Goal: Task Accomplishment & Management: Manage account settings

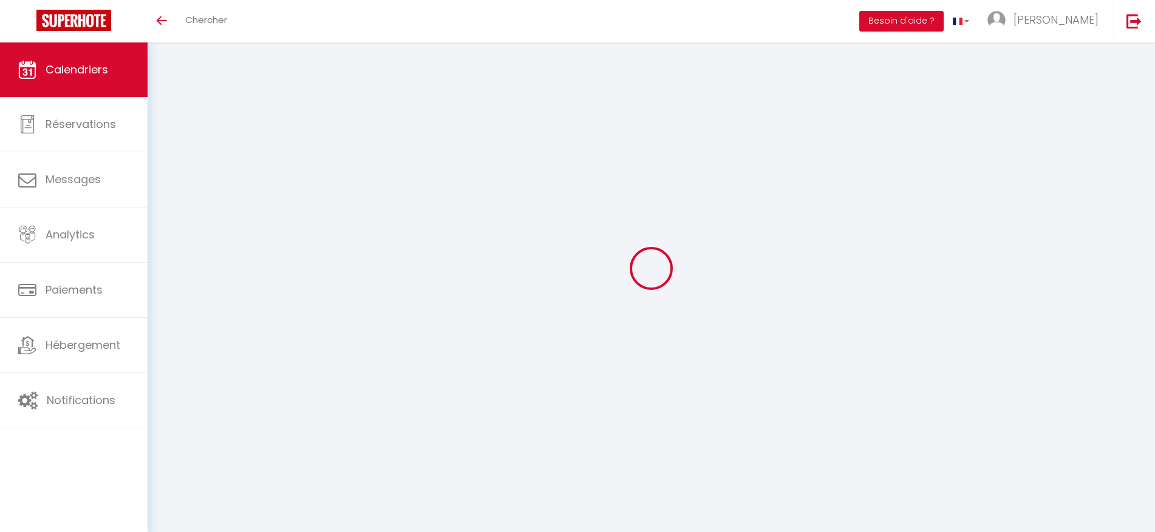
select select
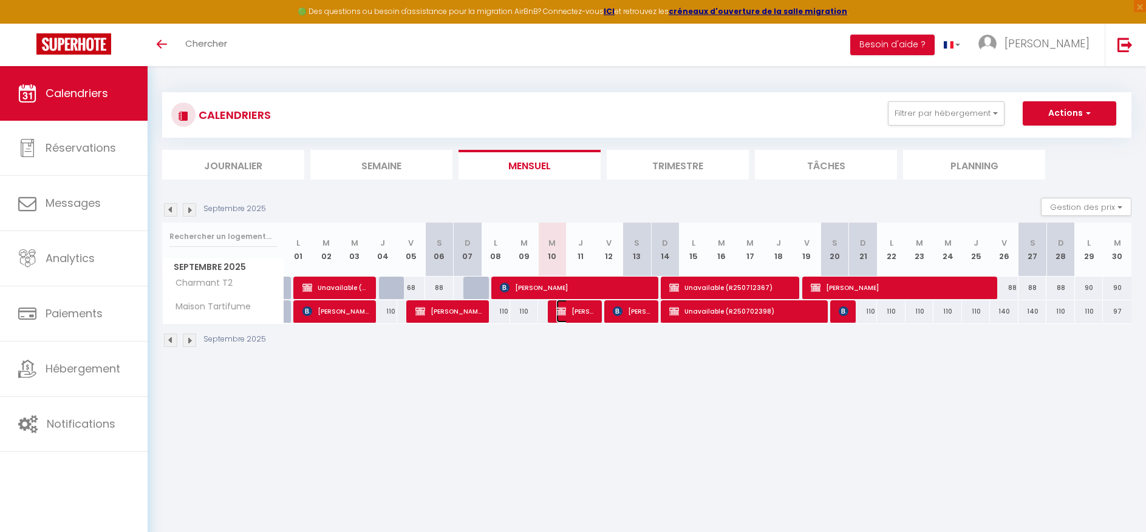
click at [572, 312] on span "[PERSON_NAME]" at bounding box center [575, 311] width 38 height 23
select select "OK"
select select "KO"
select select "0"
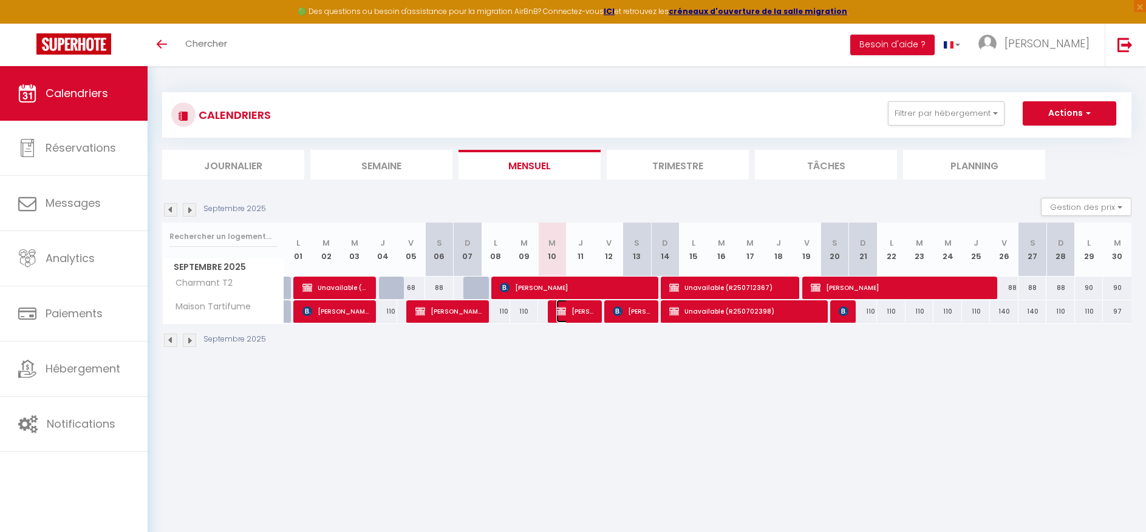
select select "1"
select select
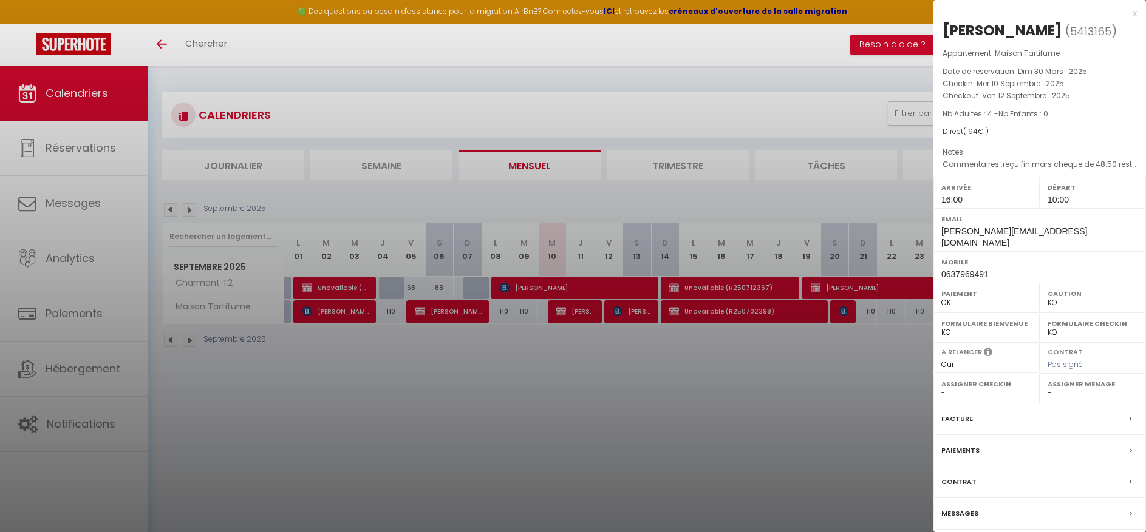
click at [171, 211] on div at bounding box center [573, 266] width 1146 height 532
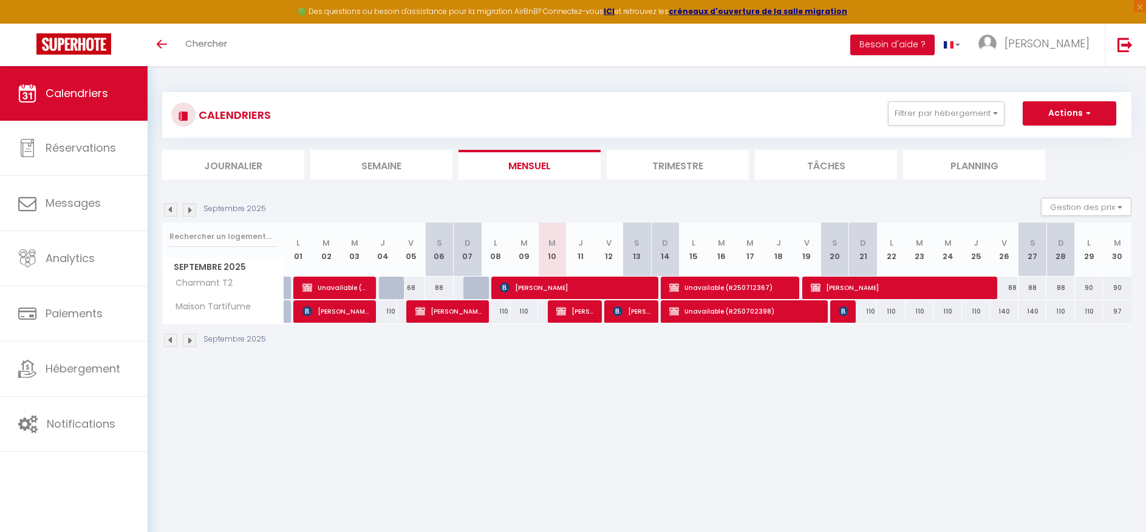
click at [171, 211] on img at bounding box center [170, 209] width 13 height 13
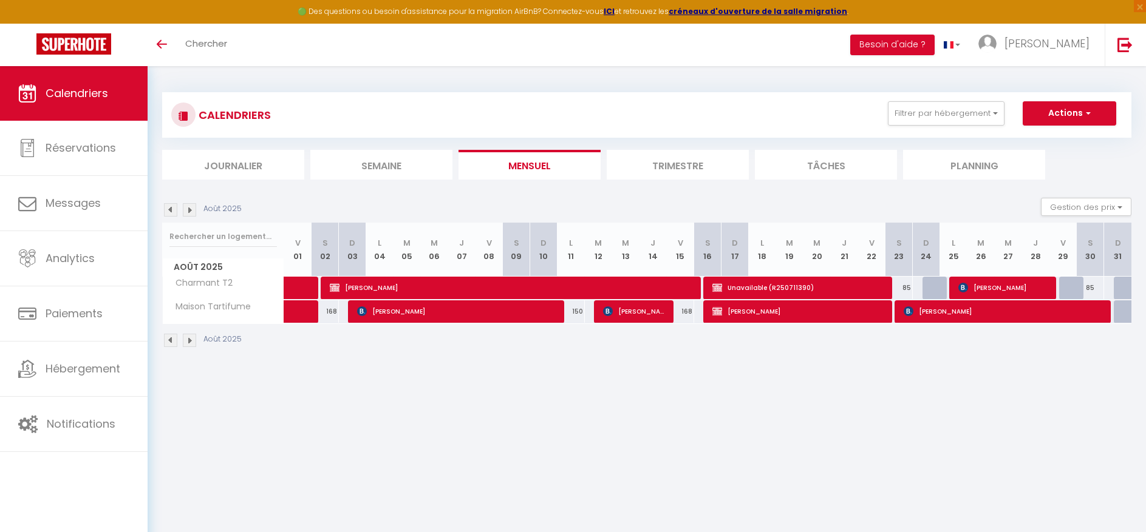
click at [171, 211] on img at bounding box center [170, 209] width 13 height 13
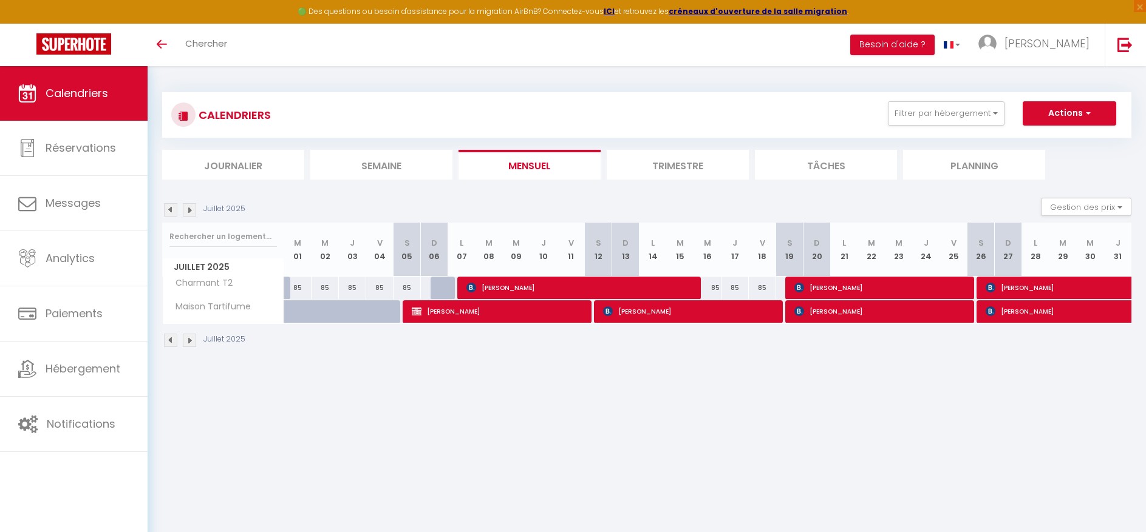
click at [171, 211] on img at bounding box center [170, 209] width 13 height 13
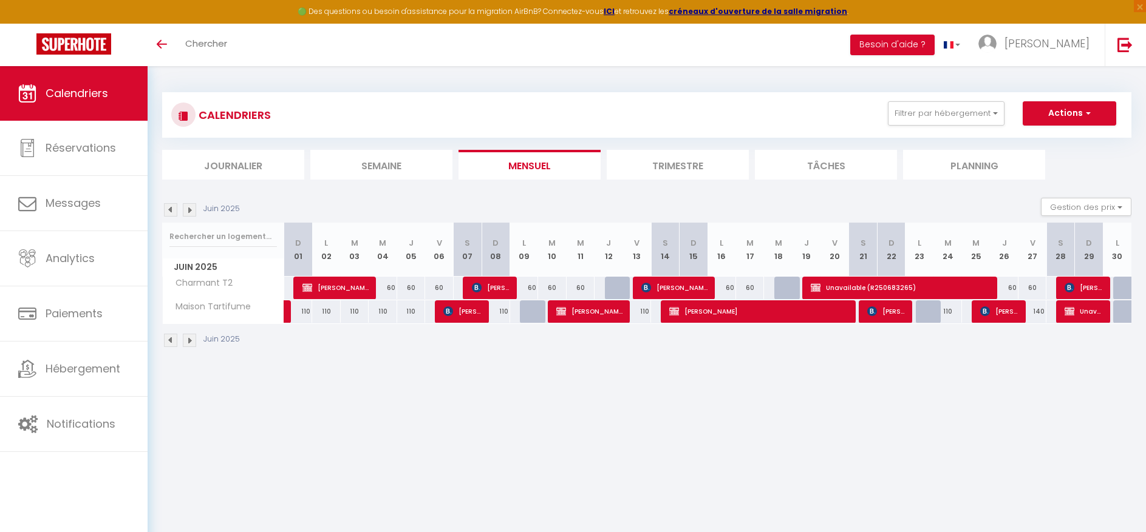
click at [171, 212] on img at bounding box center [170, 209] width 13 height 13
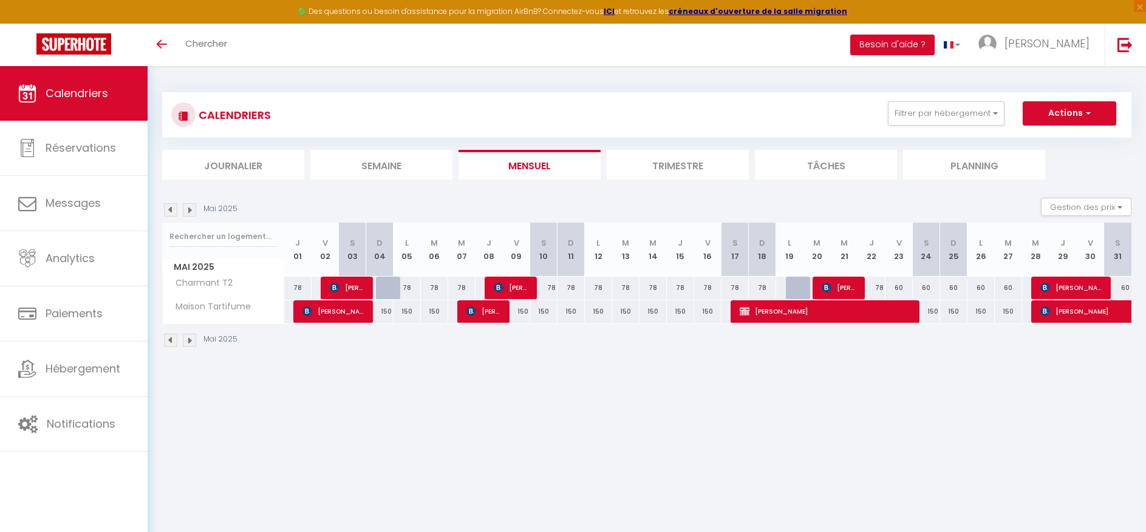
click at [175, 215] on img at bounding box center [170, 209] width 13 height 13
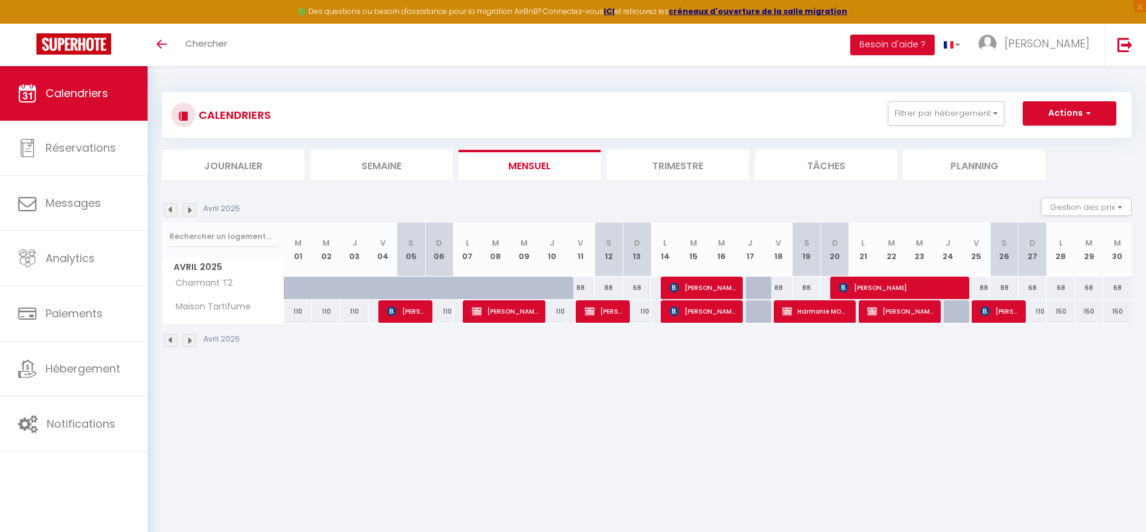
click at [175, 215] on img at bounding box center [170, 209] width 13 height 13
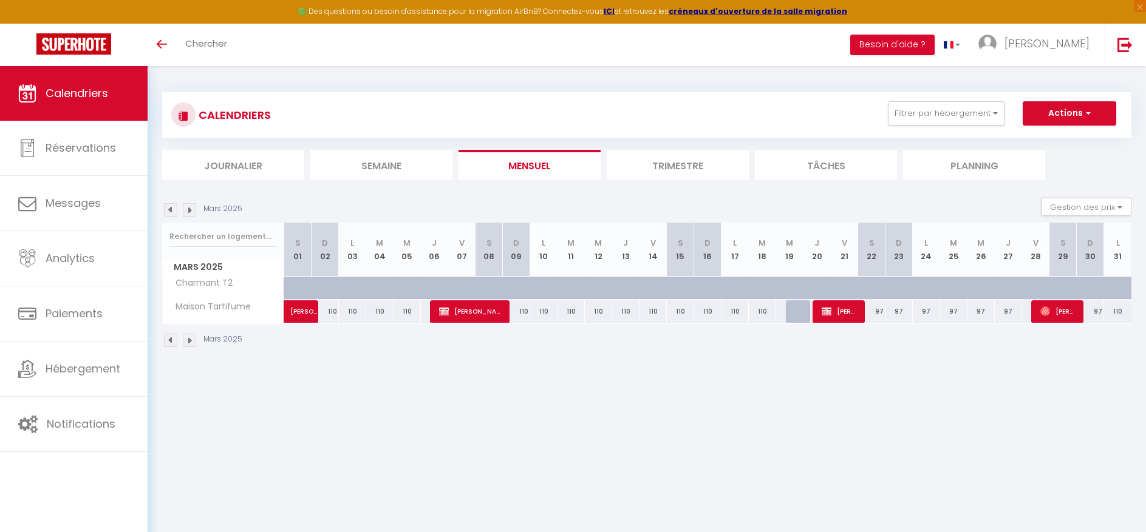
click at [172, 212] on img at bounding box center [170, 209] width 13 height 13
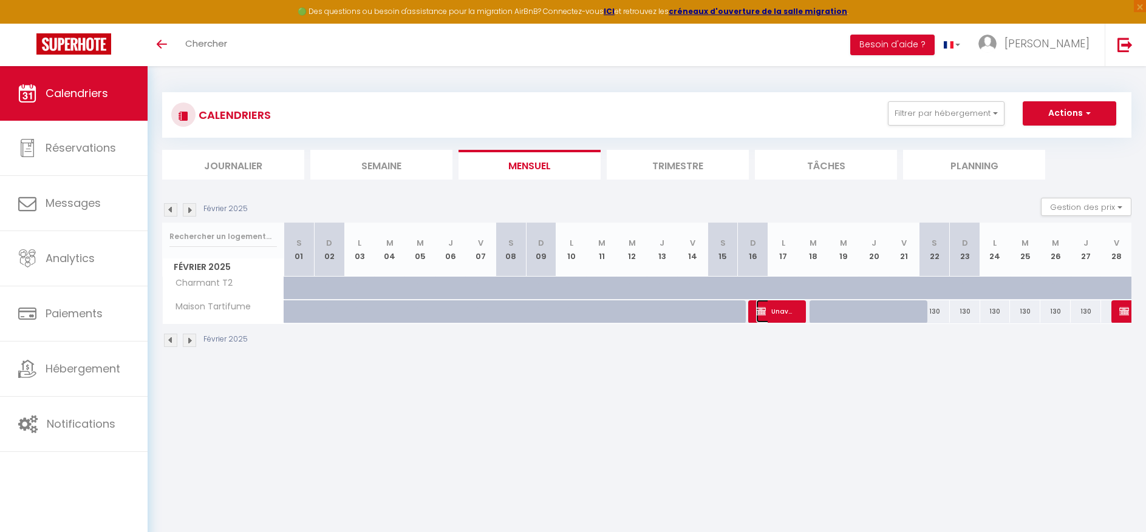
click at [771, 314] on span "Unavailable (R250649305)" at bounding box center [776, 311] width 41 height 23
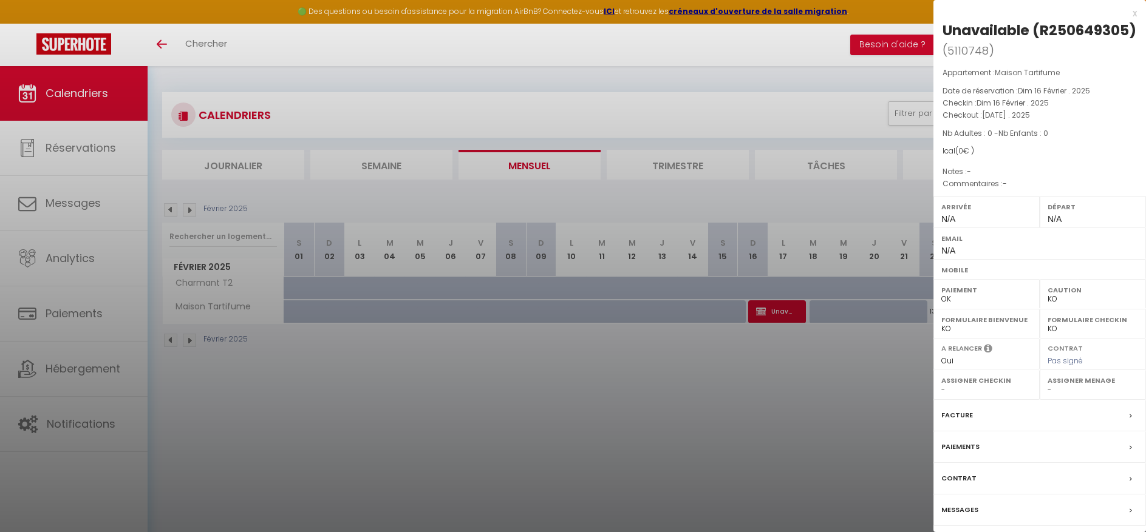
click at [192, 209] on div at bounding box center [573, 266] width 1146 height 532
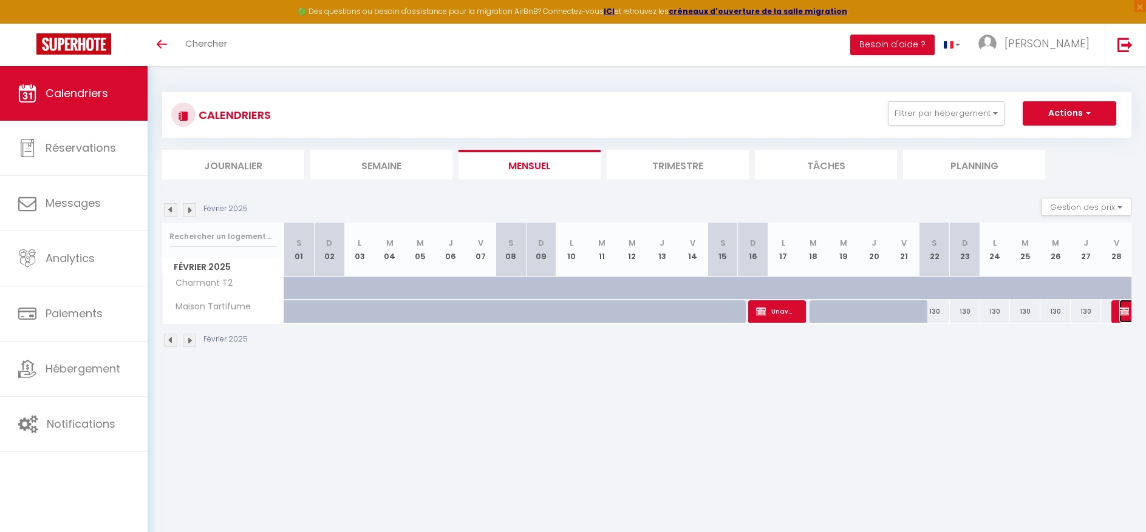
click at [1122, 311] on img at bounding box center [1124, 312] width 10 height 10
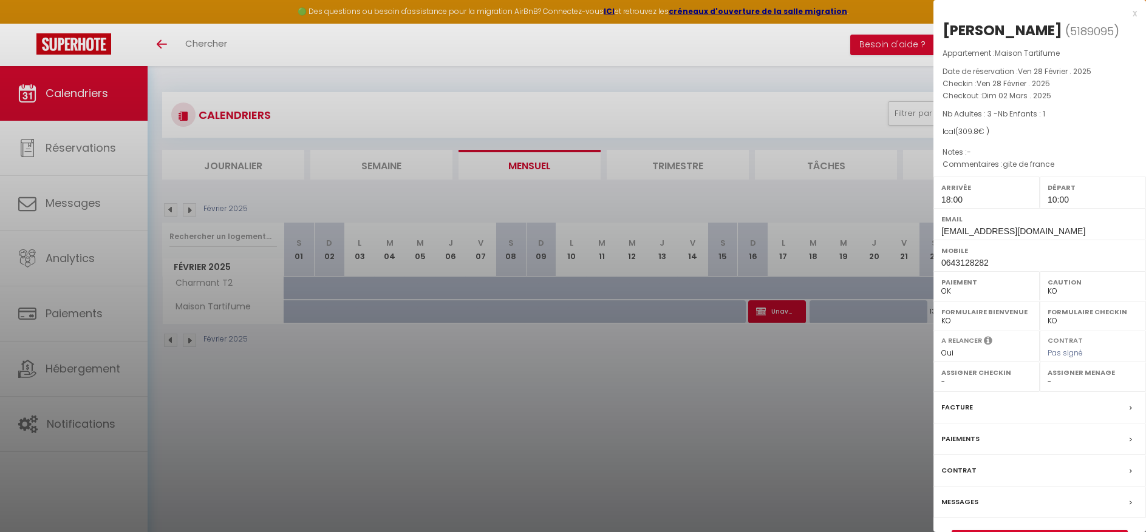
click at [190, 211] on div at bounding box center [573, 266] width 1146 height 532
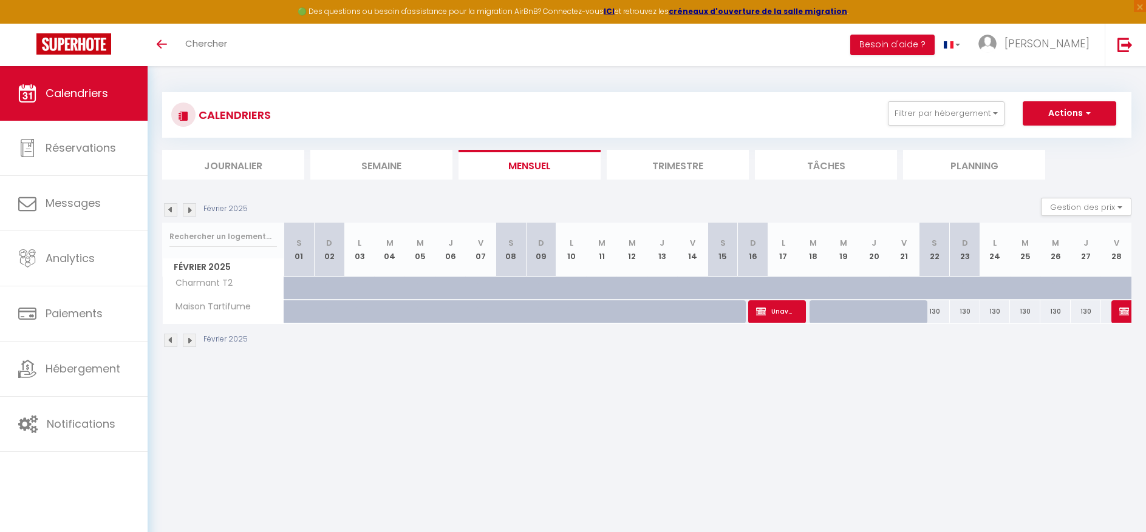
click at [187, 209] on img at bounding box center [189, 209] width 13 height 13
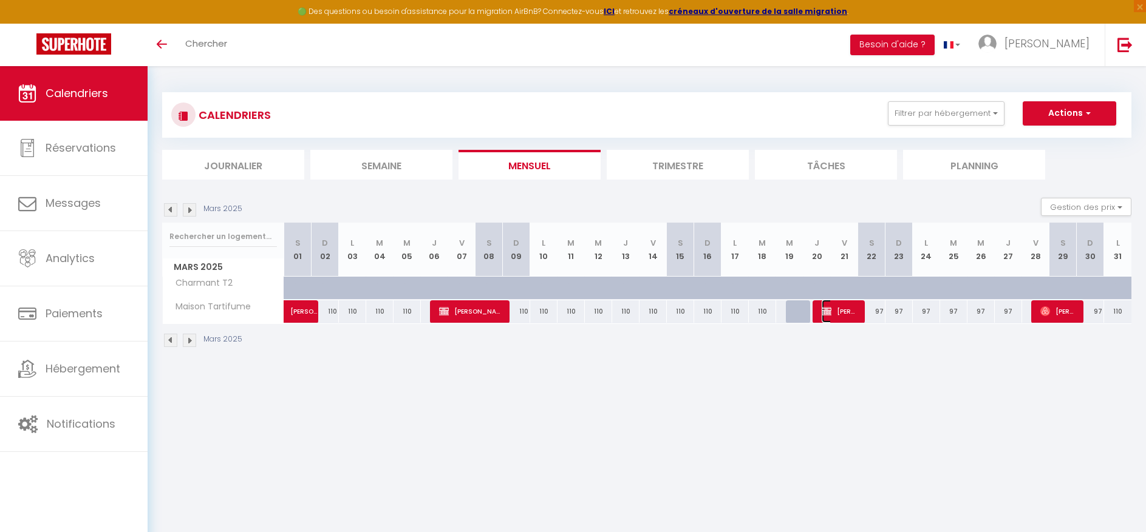
click at [851, 316] on span "[PERSON_NAME]" at bounding box center [839, 311] width 36 height 23
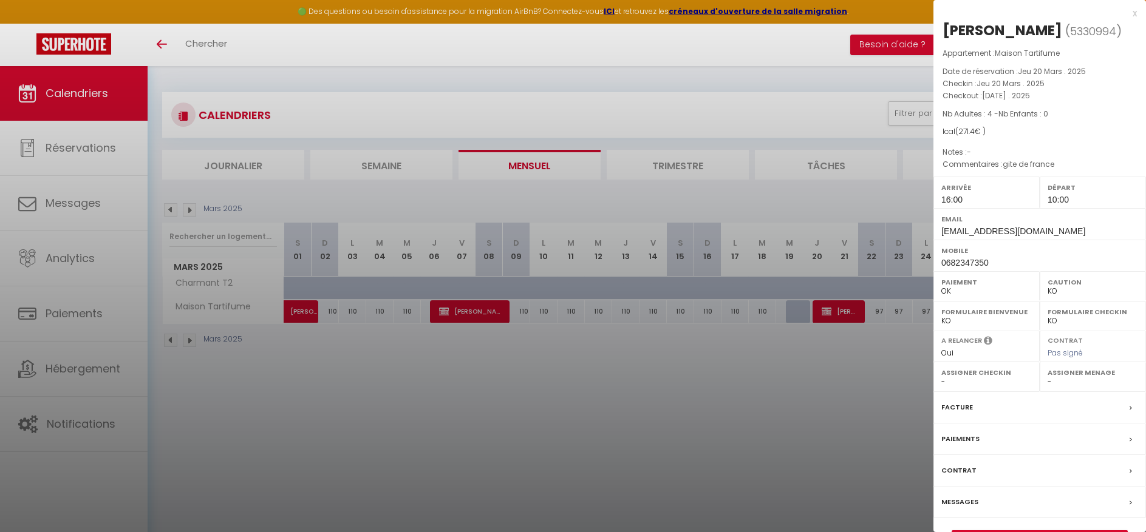
click at [165, 211] on div at bounding box center [573, 266] width 1146 height 532
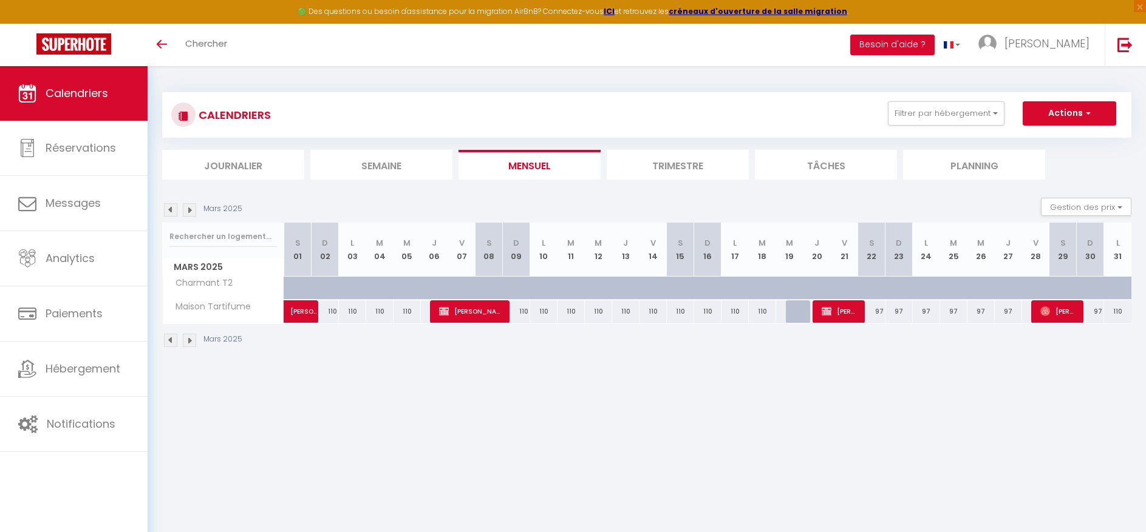
click at [165, 211] on img at bounding box center [170, 209] width 13 height 13
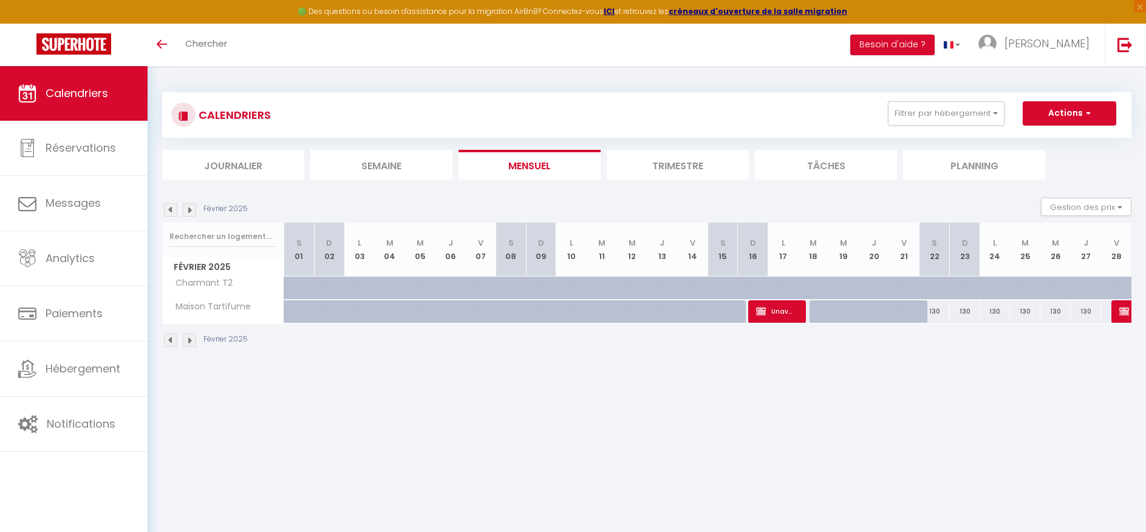
click at [171, 213] on img at bounding box center [170, 209] width 13 height 13
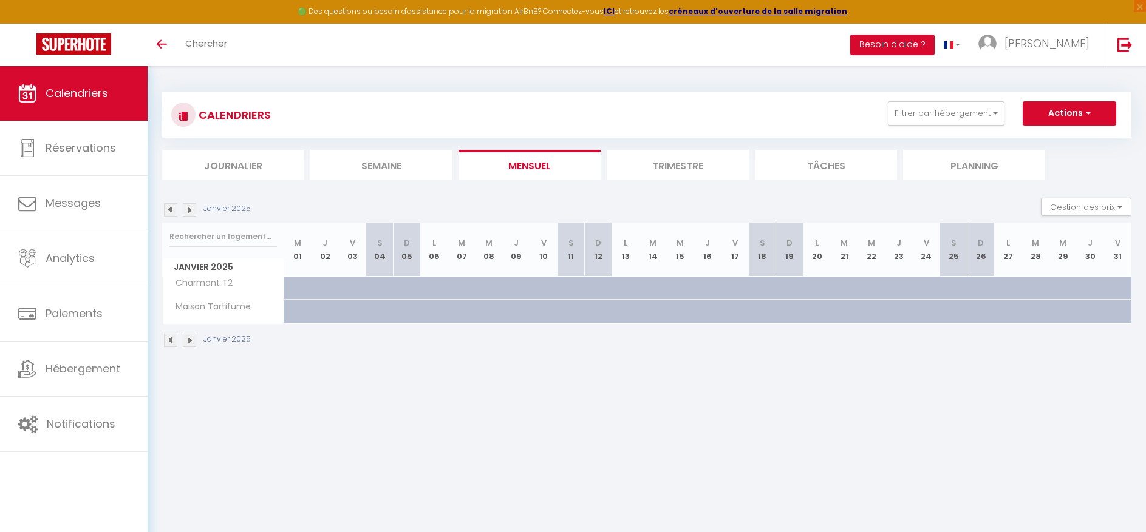
click at [190, 213] on img at bounding box center [189, 209] width 13 height 13
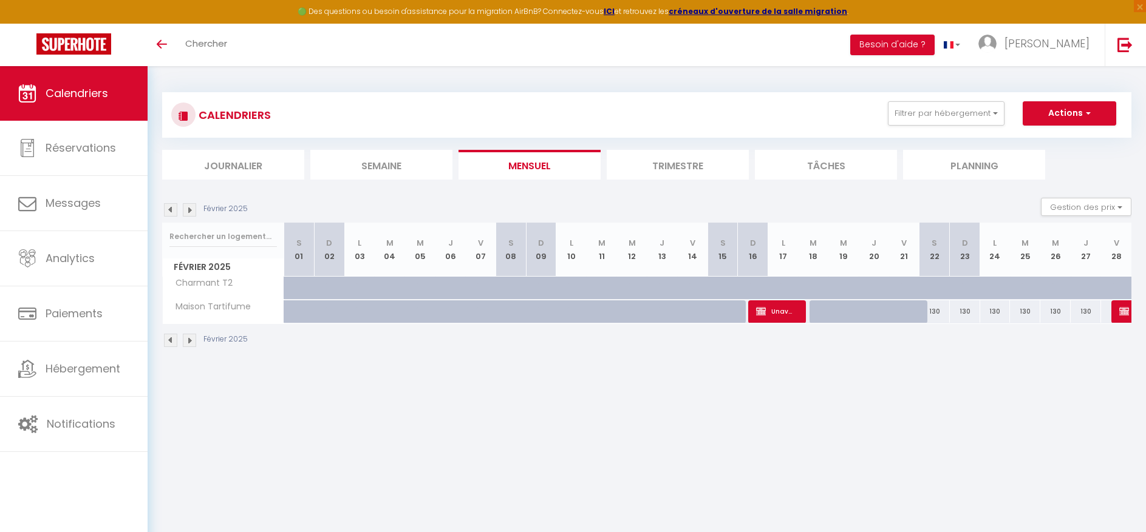
click at [190, 211] on img at bounding box center [189, 209] width 13 height 13
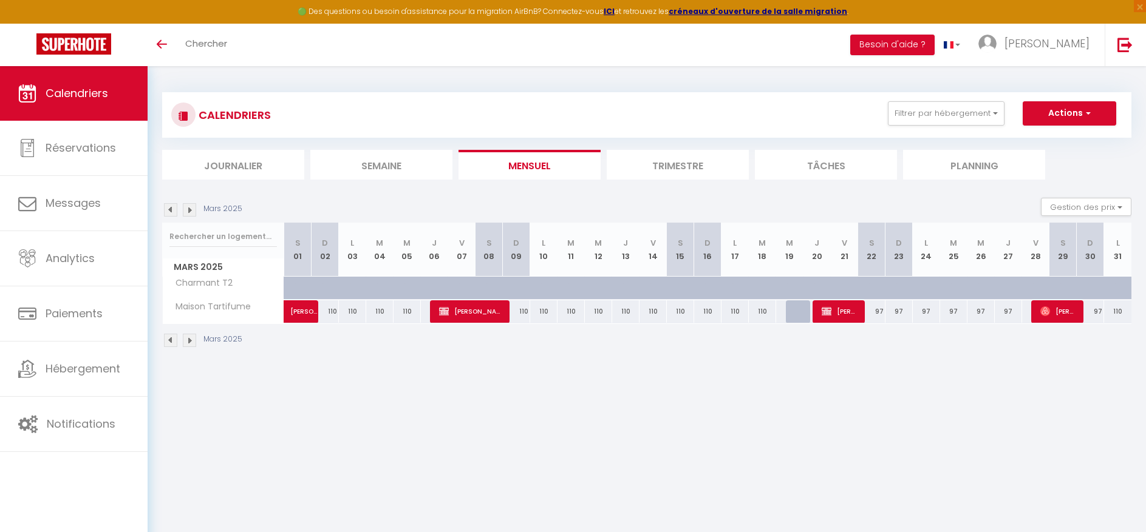
click at [186, 210] on img at bounding box center [189, 209] width 13 height 13
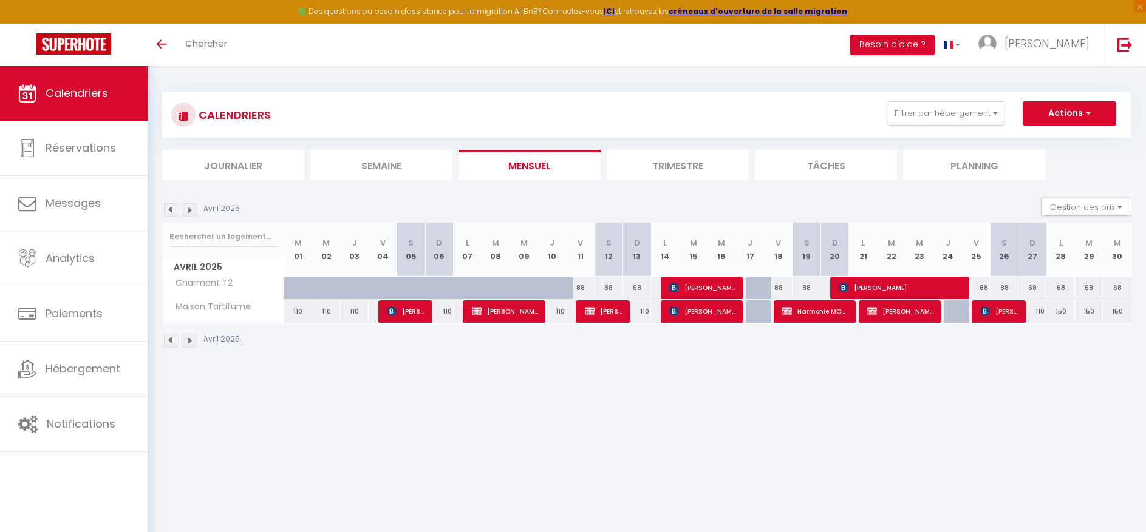
click at [188, 210] on img at bounding box center [189, 209] width 13 height 13
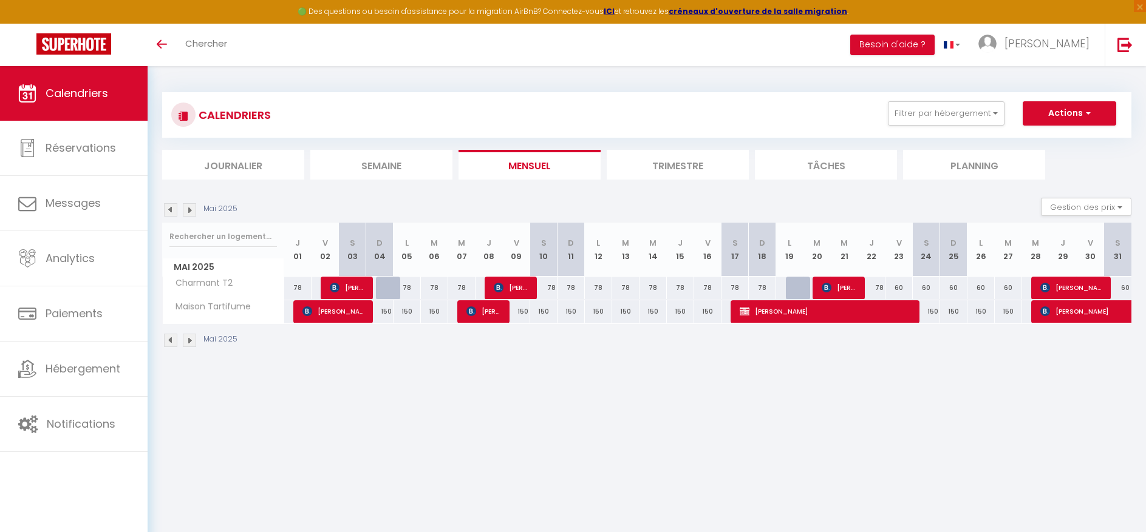
click at [188, 210] on img at bounding box center [189, 209] width 13 height 13
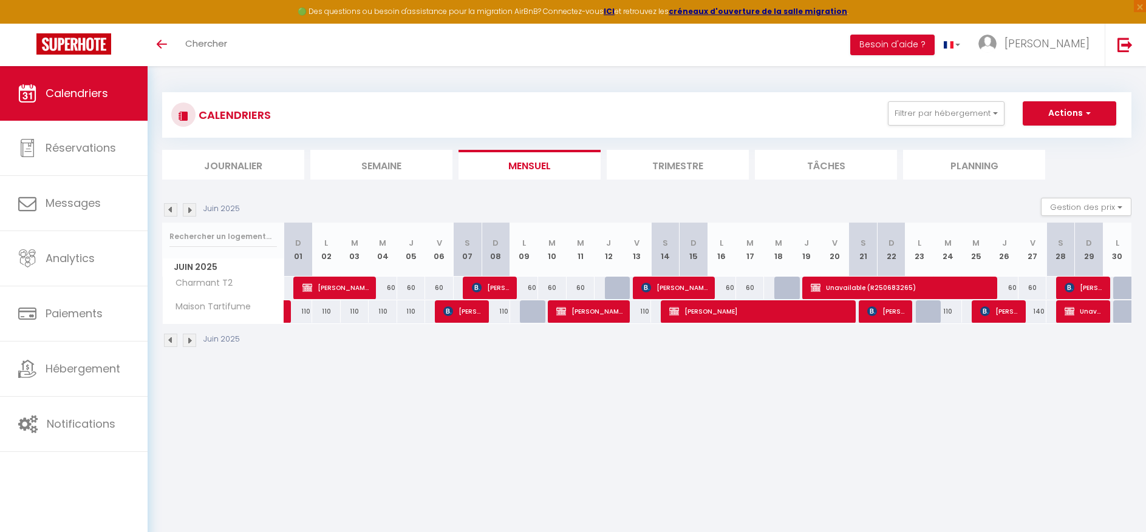
click at [188, 210] on img at bounding box center [189, 209] width 13 height 13
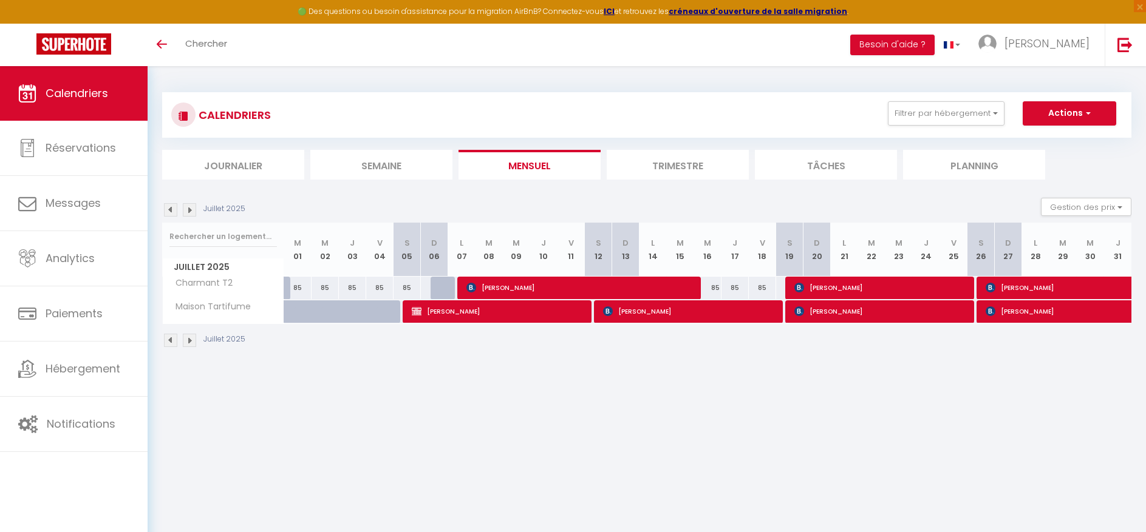
click at [188, 210] on img at bounding box center [189, 209] width 13 height 13
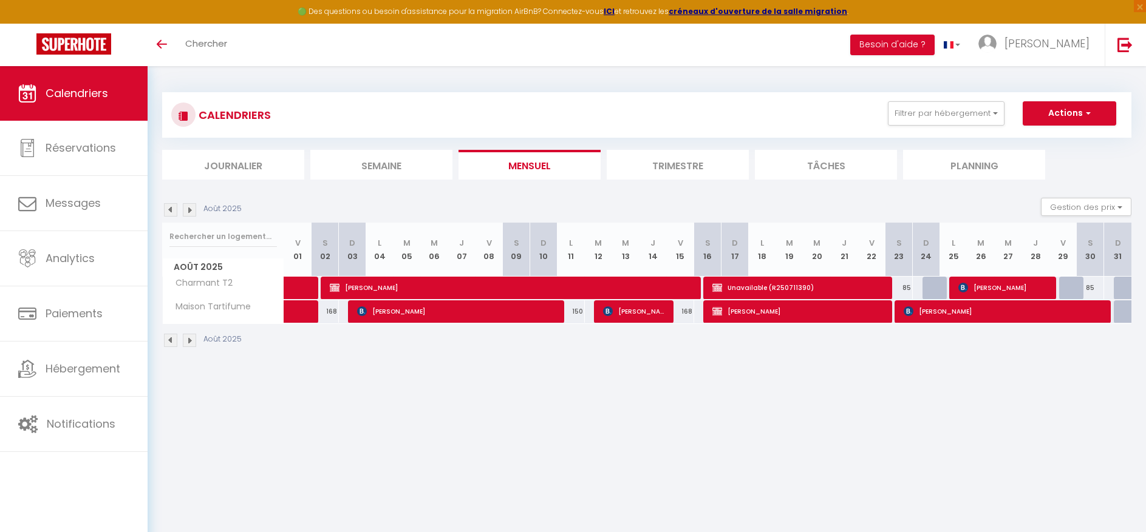
click at [188, 210] on img at bounding box center [189, 209] width 13 height 13
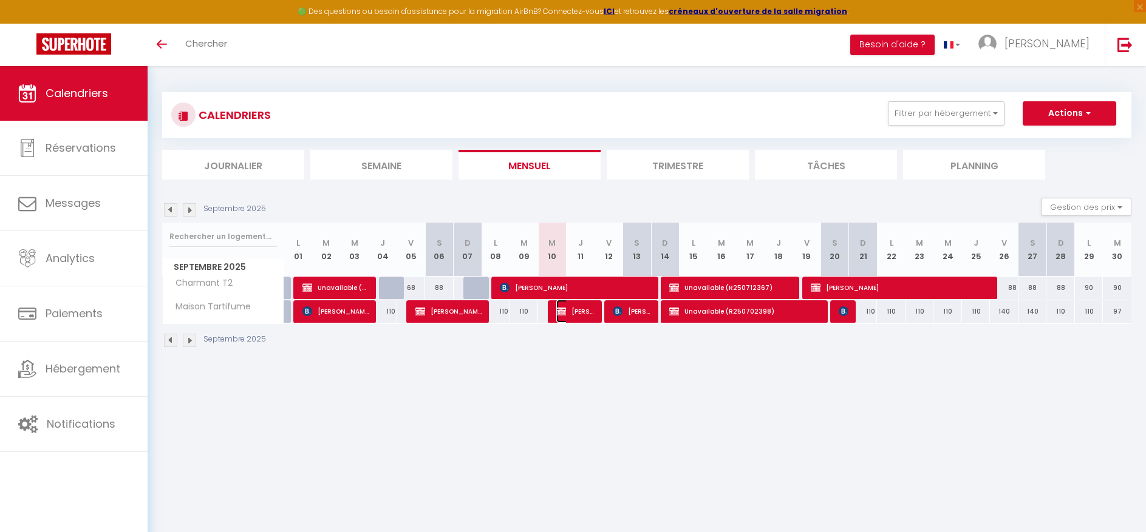
click at [560, 313] on img at bounding box center [561, 312] width 10 height 10
